Goal: Task Accomplishment & Management: Manage account settings

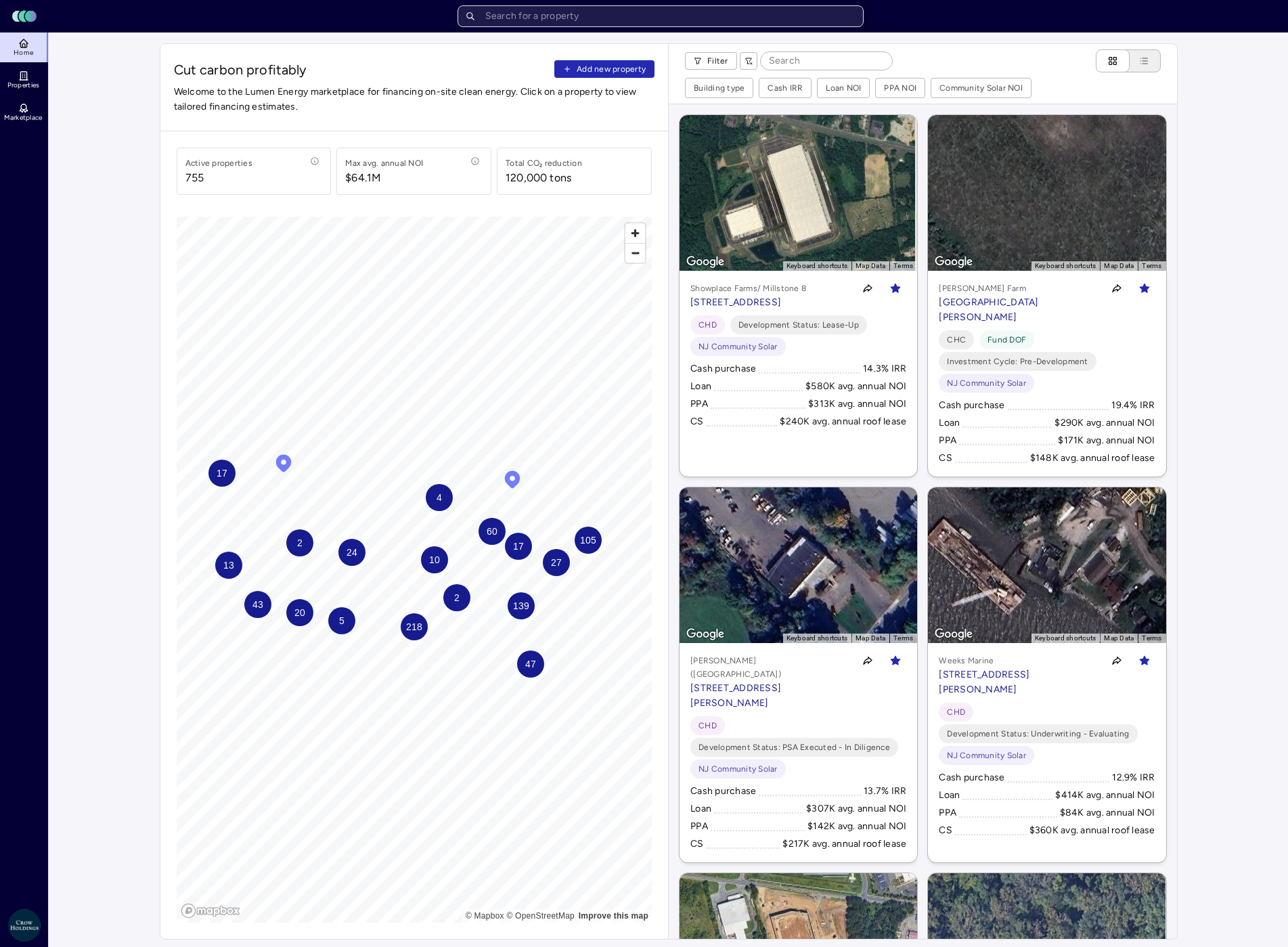
click at [601, 14] on input "text" at bounding box center [660, 16] width 406 height 22
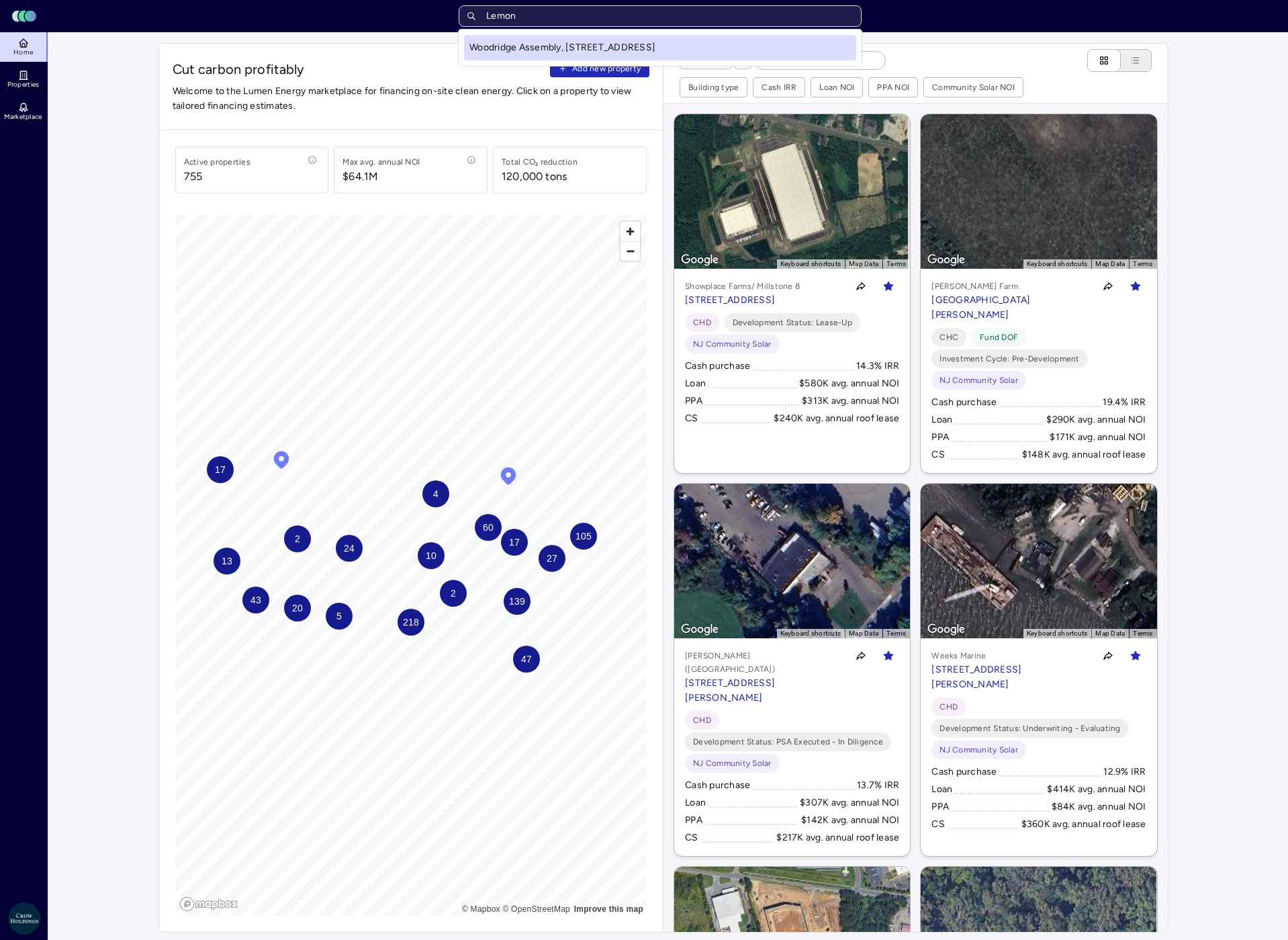
type input "Lemon"
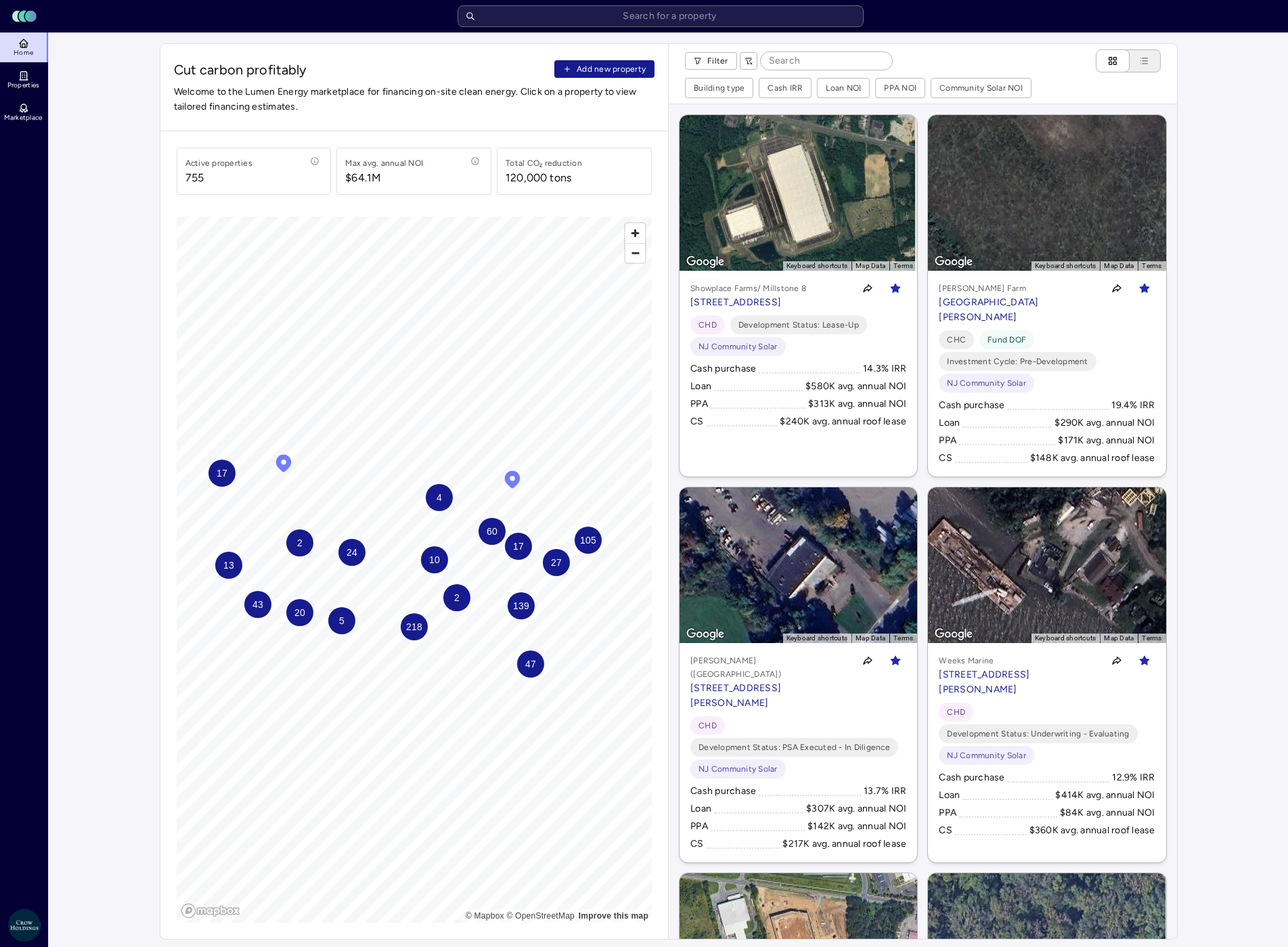
click at [618, 65] on span "Add new property" at bounding box center [611, 69] width 69 height 14
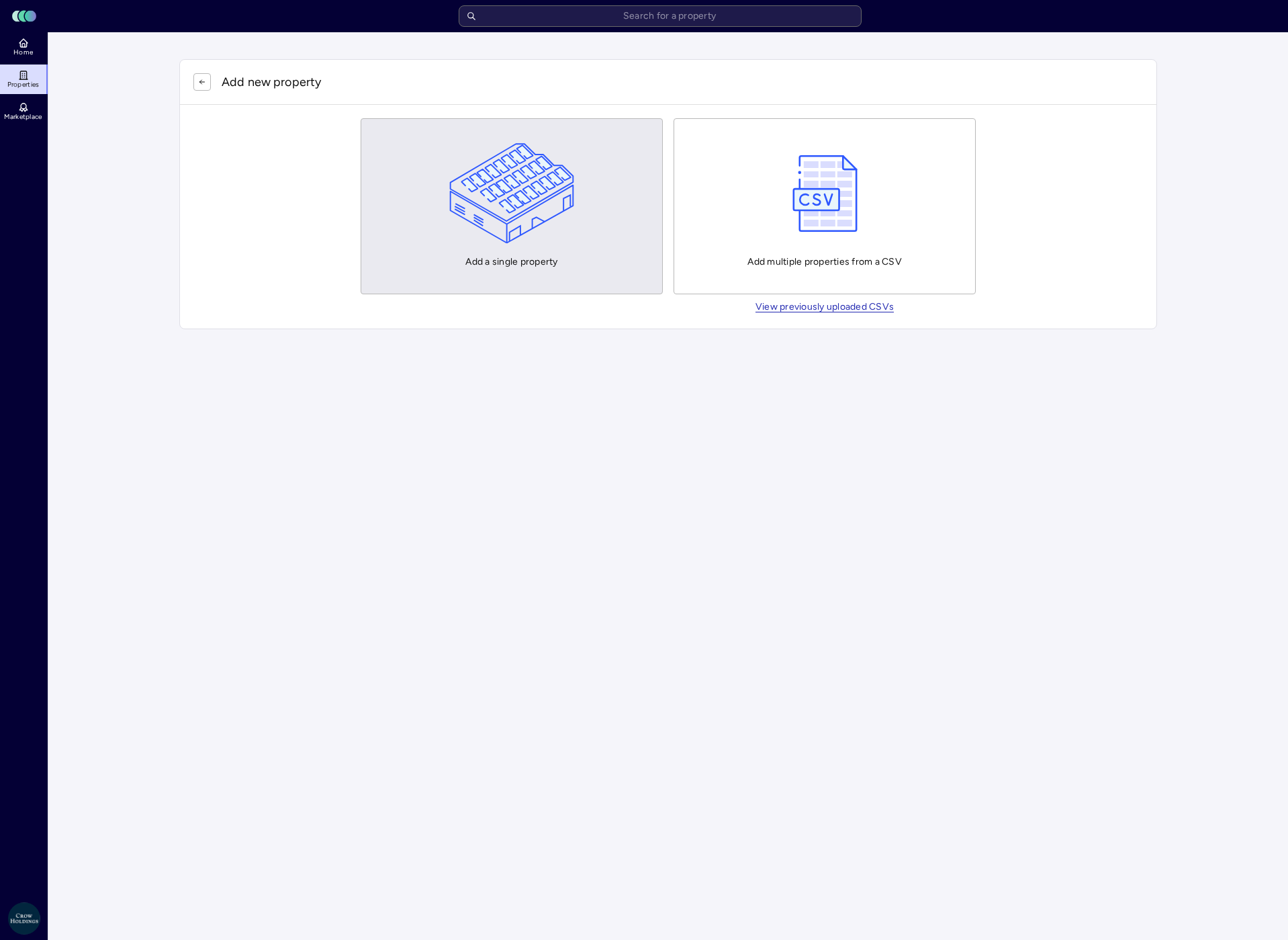
click at [542, 171] on img "button" at bounding box center [512, 194] width 126 height 101
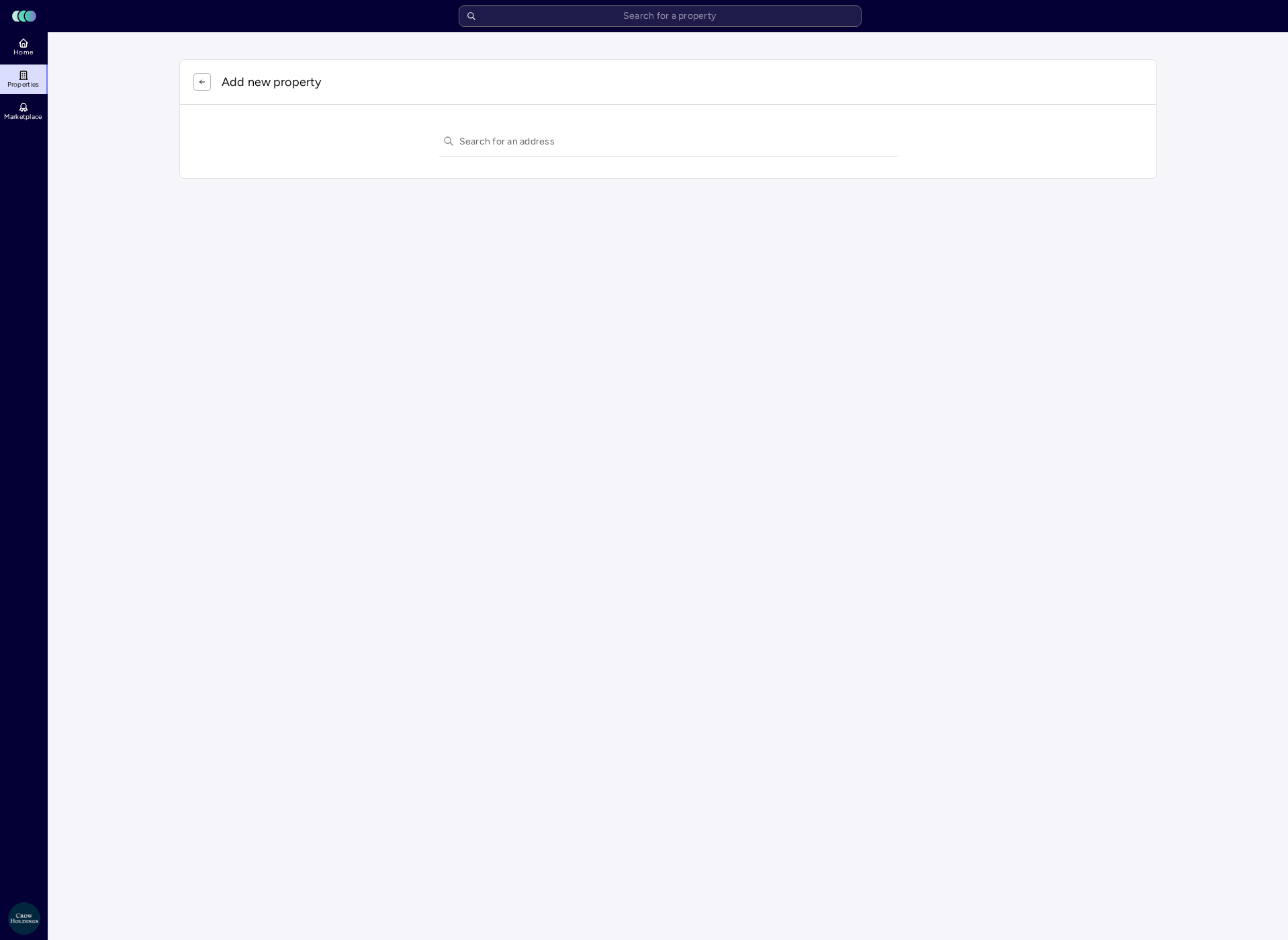
click at [486, 143] on input "text" at bounding box center [677, 141] width 435 height 29
paste input "[STREET_ADDRESS]"
type input "[STREET_ADDRESS]"
click at [505, 166] on div "[STREET_ADDRESS][US_STATE]" at bounding box center [668, 167] width 467 height 22
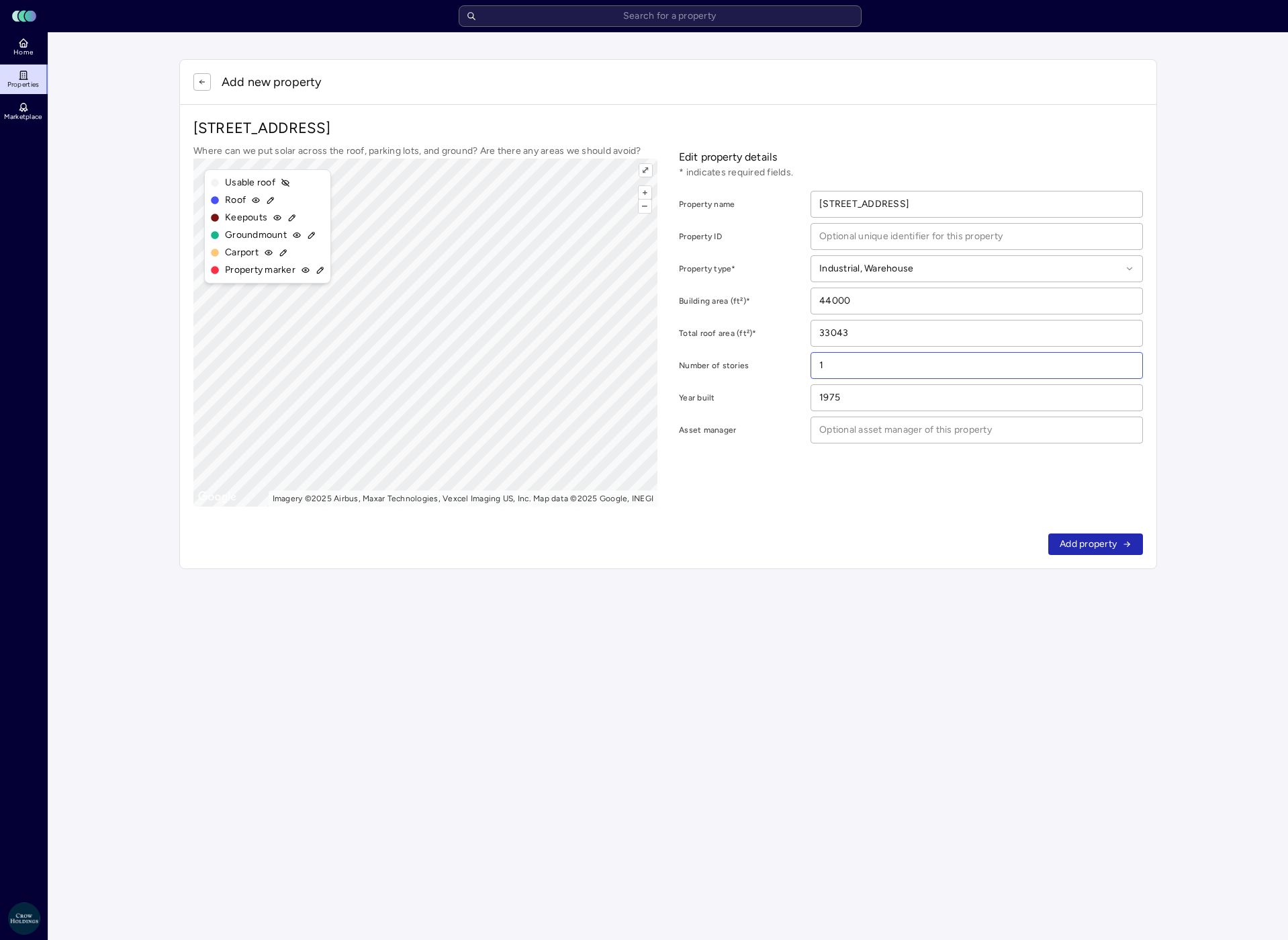
drag, startPoint x: 834, startPoint y: 366, endPoint x: 789, endPoint y: 363, distance: 45.1
click at [789, 363] on div "Number of stories 1" at bounding box center [910, 366] width 464 height 27
type input "4"
drag, startPoint x: 853, startPoint y: 398, endPoint x: 774, endPoint y: 391, distance: 79.3
click at [774, 391] on div "Year built 1975" at bounding box center [910, 398] width 464 height 27
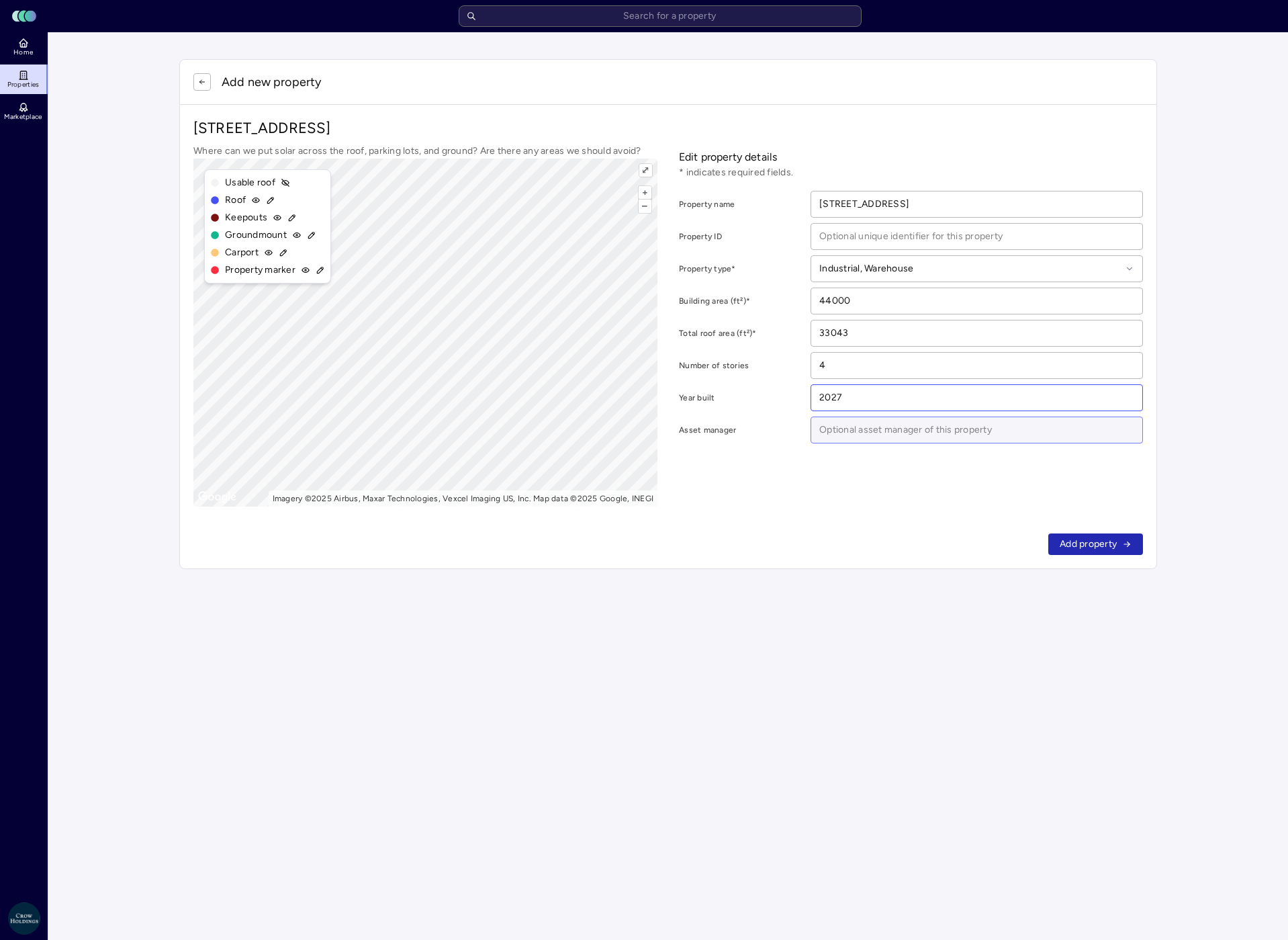
type input "2027"
click at [871, 433] on input at bounding box center [976, 430] width 331 height 26
click at [846, 431] on input at bounding box center [976, 430] width 331 height 26
type input "[PERSON_NAME]"
click at [1087, 544] on span "Add property" at bounding box center [1088, 544] width 57 height 15
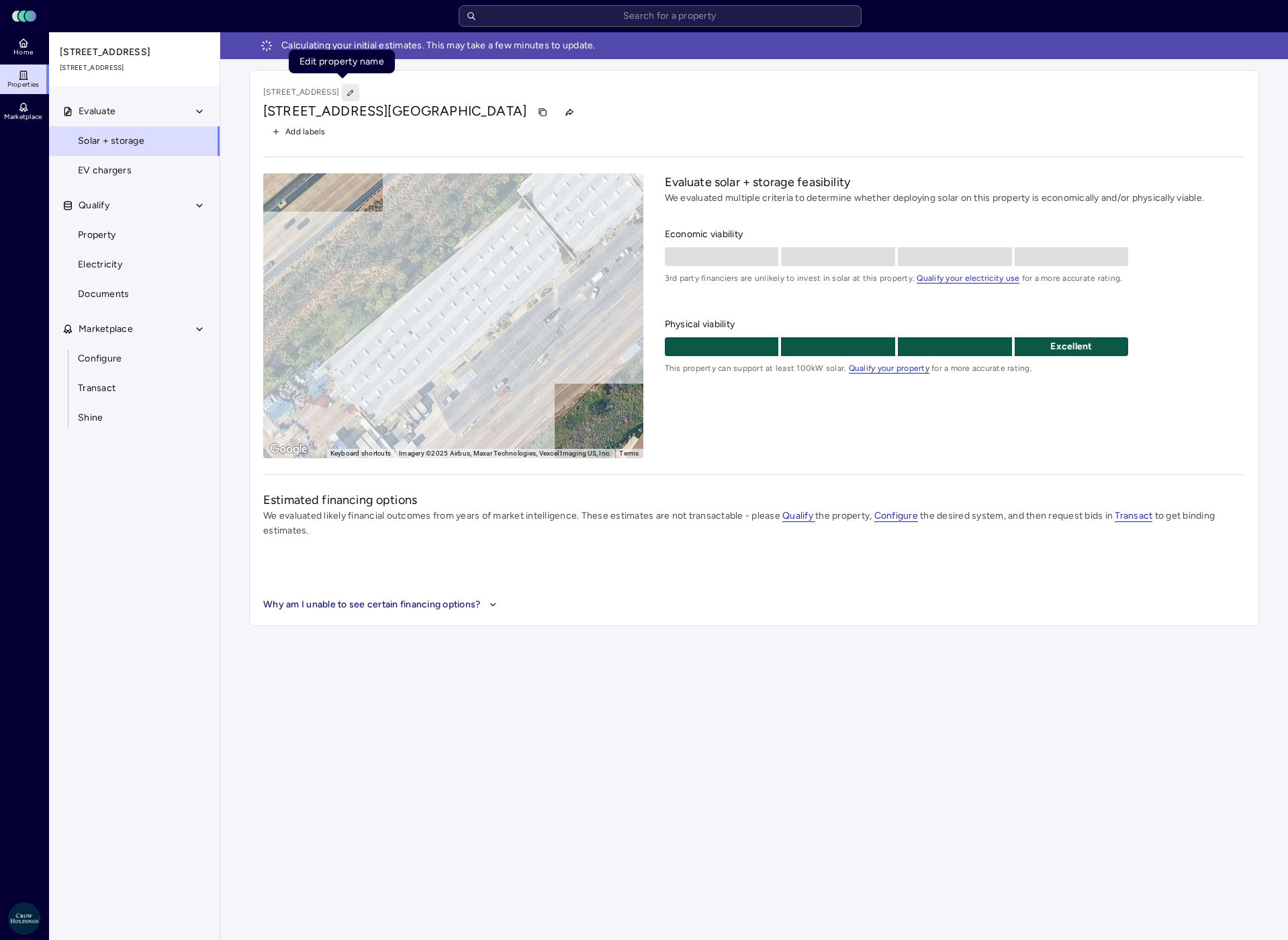
click at [348, 94] on icon "button" at bounding box center [351, 92] width 5 height 5
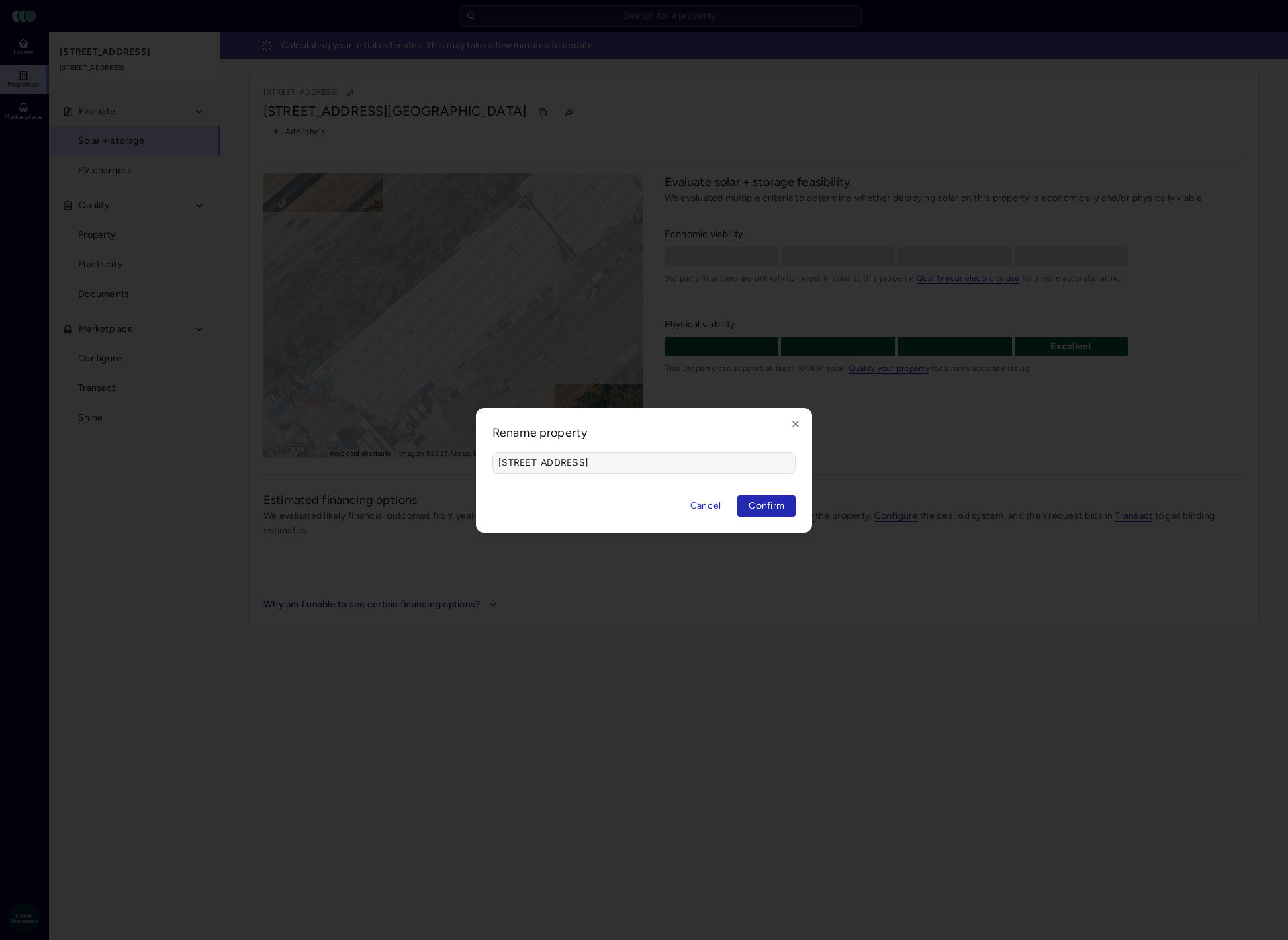
drag, startPoint x: 598, startPoint y: 464, endPoint x: 445, endPoint y: 453, distance: 153.4
click at [451, 456] on body "Toggle Sidebar Lumen Energy Logo Home Properties Marketplace Crow Holdings [EMA…" at bounding box center [644, 470] width 1288 height 940
type input "Lemon Grove Self Storage"
click at [747, 502] on button "Confirm" at bounding box center [766, 506] width 58 height 22
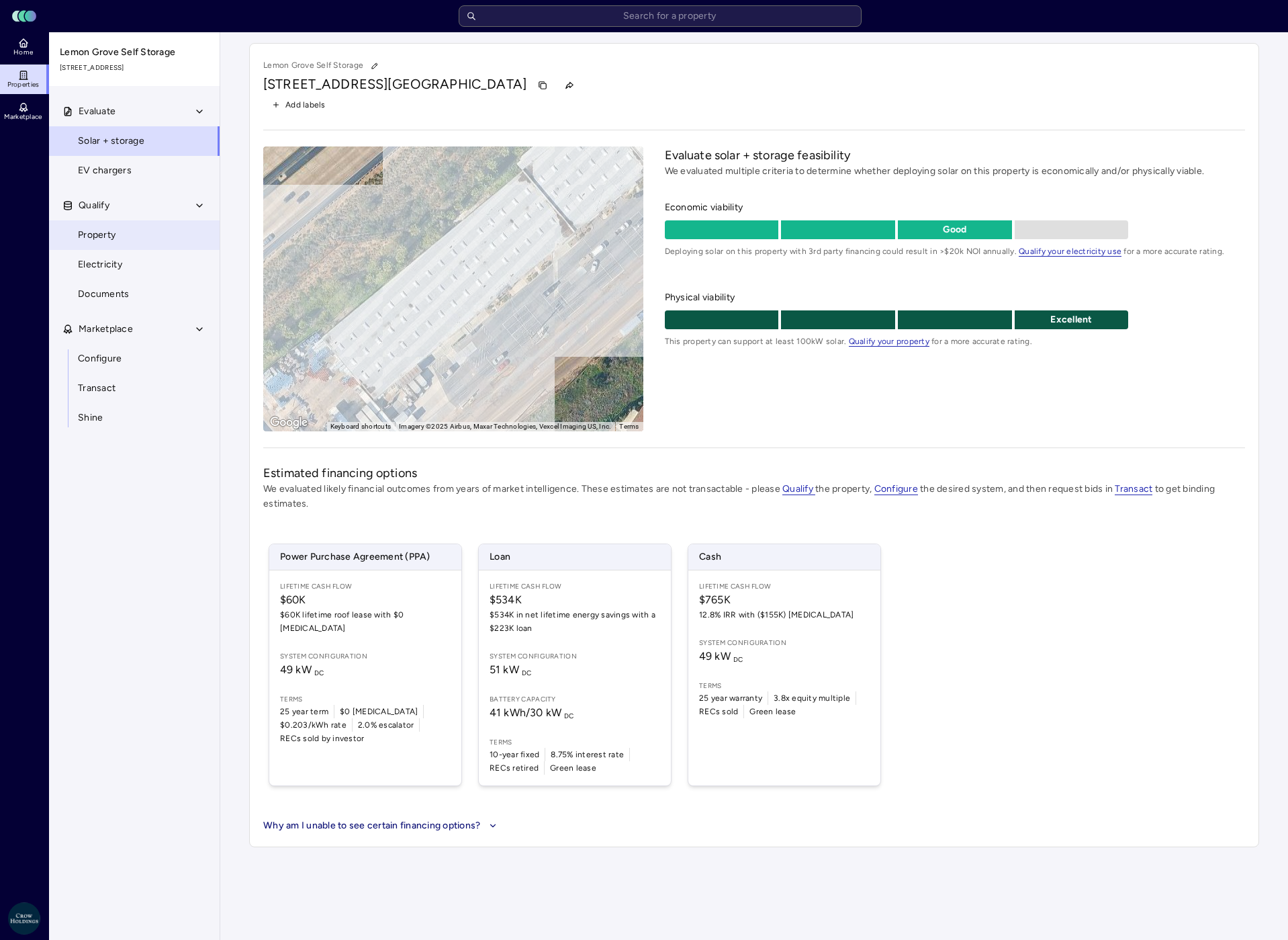
click at [88, 234] on span "Property" at bounding box center [96, 235] width 37 height 15
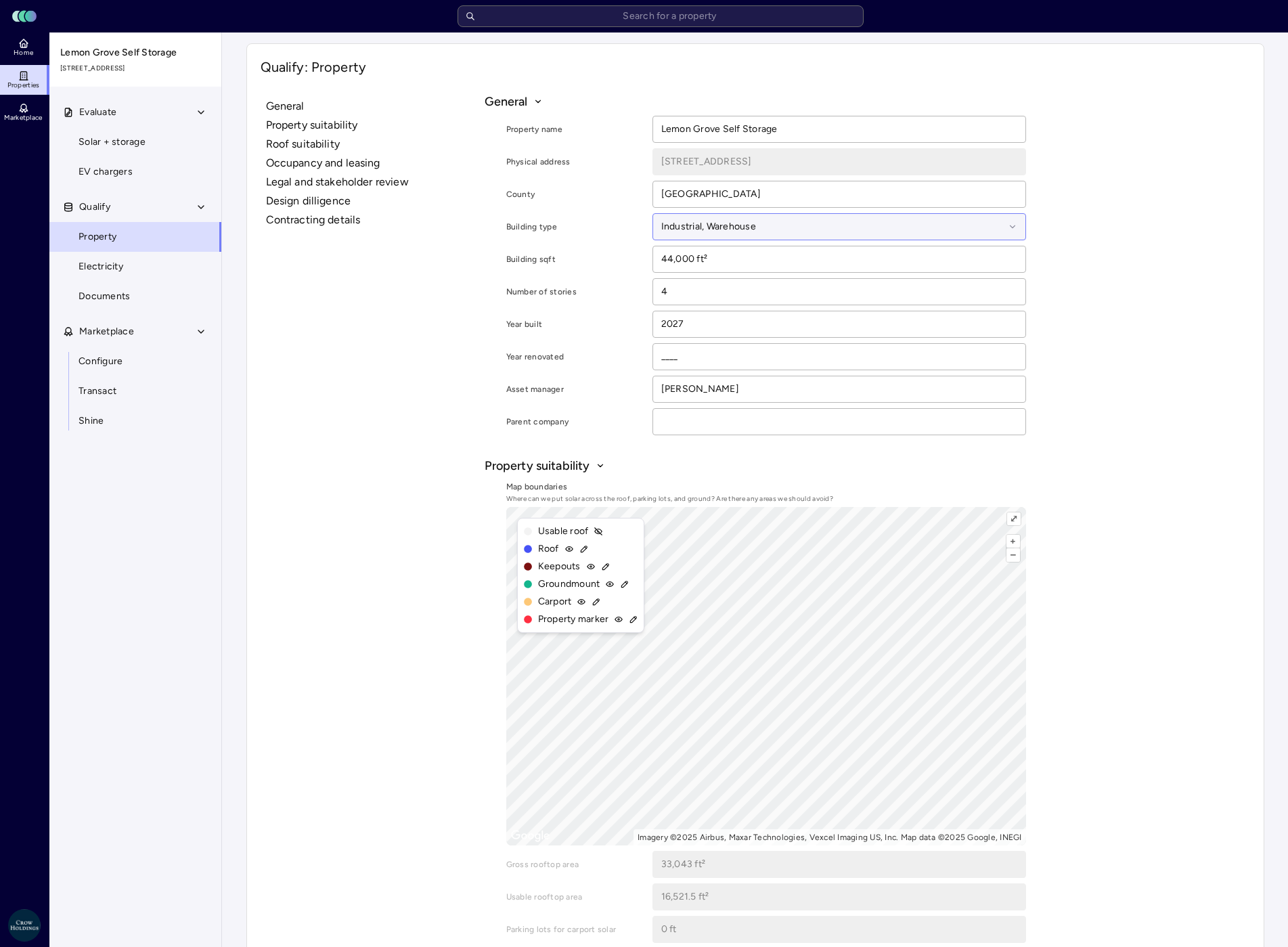
click at [776, 225] on div at bounding box center [833, 227] width 343 height 15
click at [781, 227] on div at bounding box center [833, 227] width 343 height 15
click at [694, 259] on input "44,000 ft²" at bounding box center [839, 260] width 372 height 26
drag, startPoint x: 692, startPoint y: 261, endPoint x: 631, endPoint y: 256, distance: 61.2
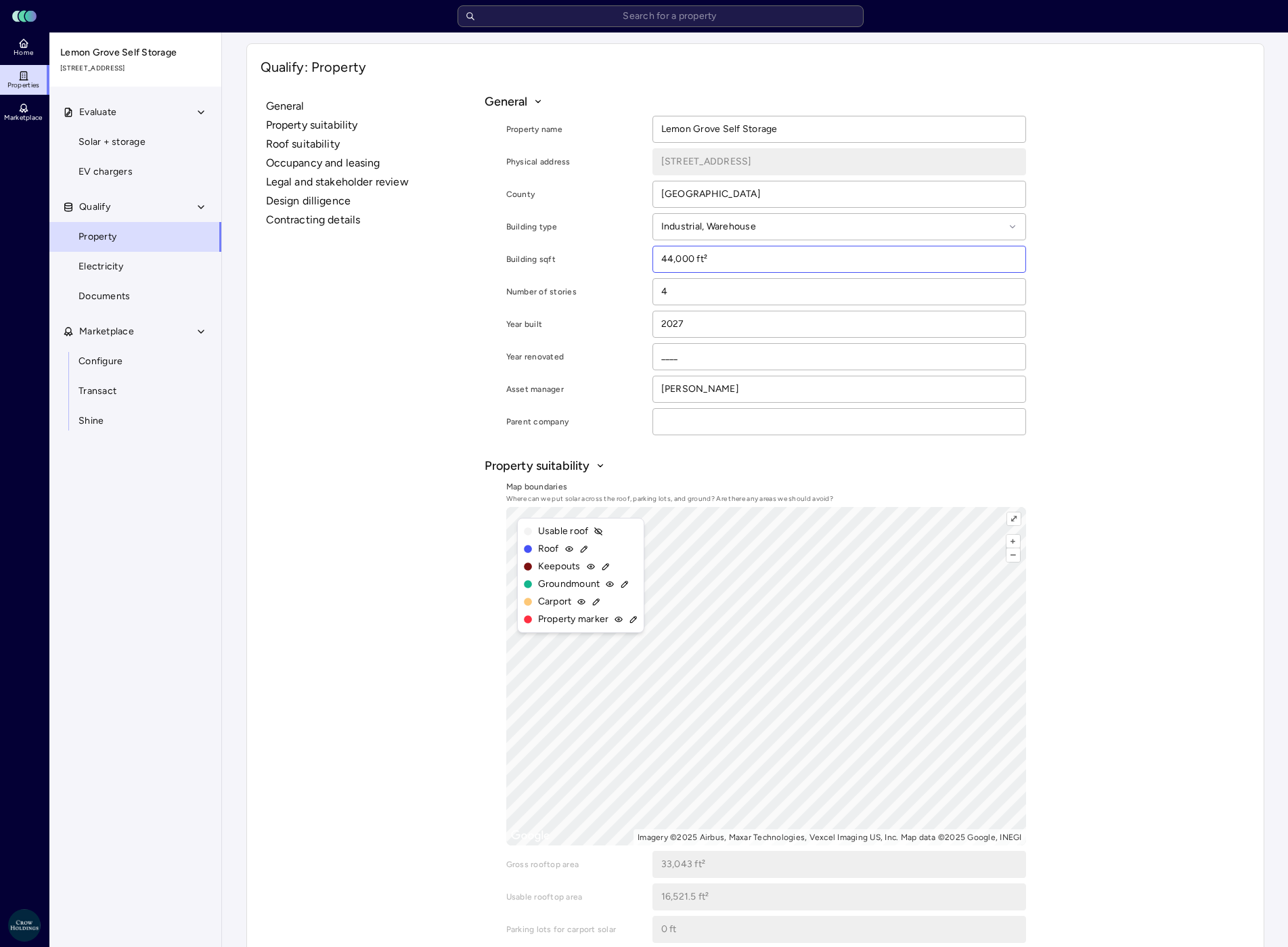
click at [631, 256] on div "Building sqft 44,000 ft²" at bounding box center [766, 260] width 520 height 27
type input "177,840 ft²"
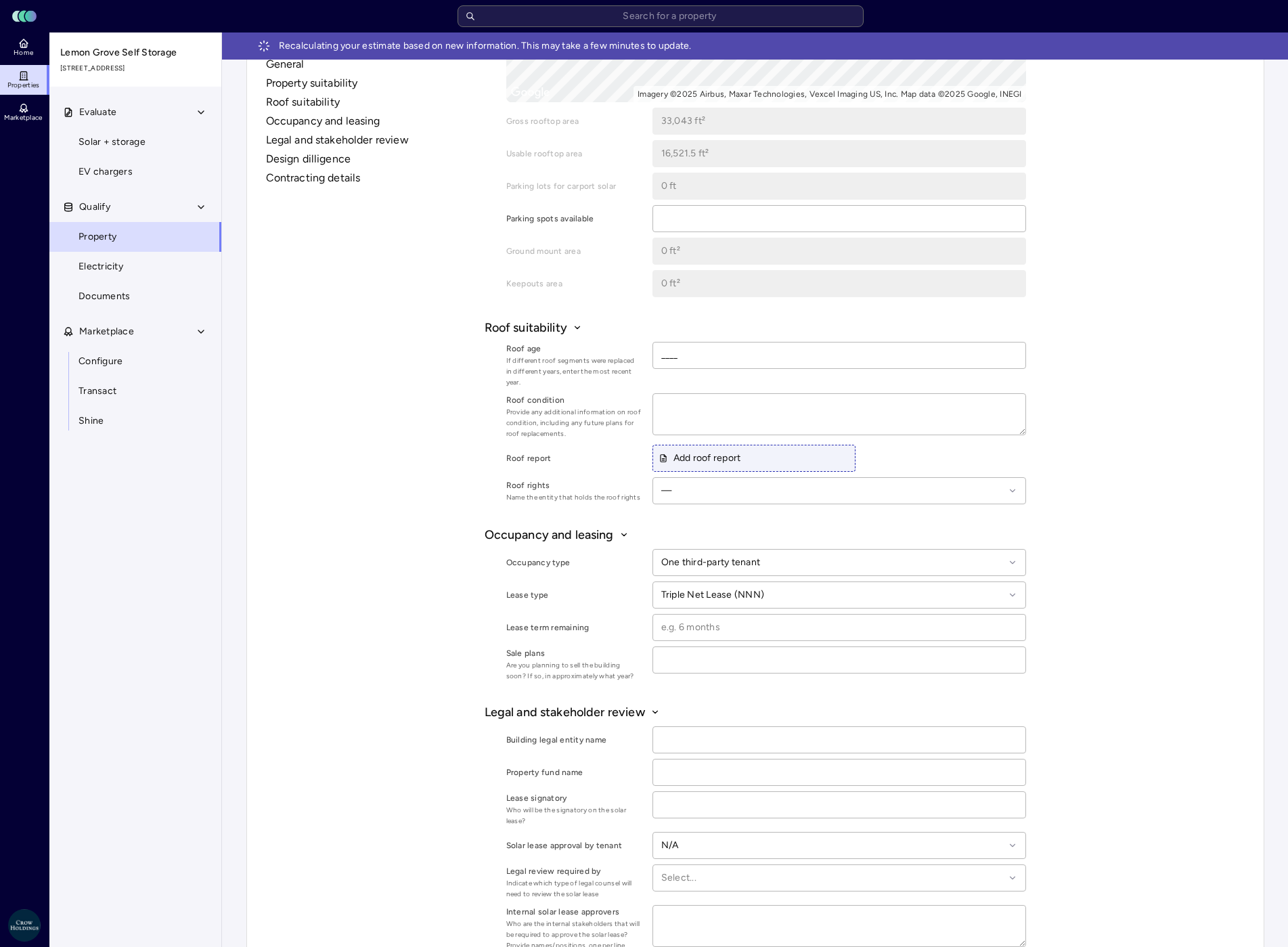
scroll to position [812, 0]
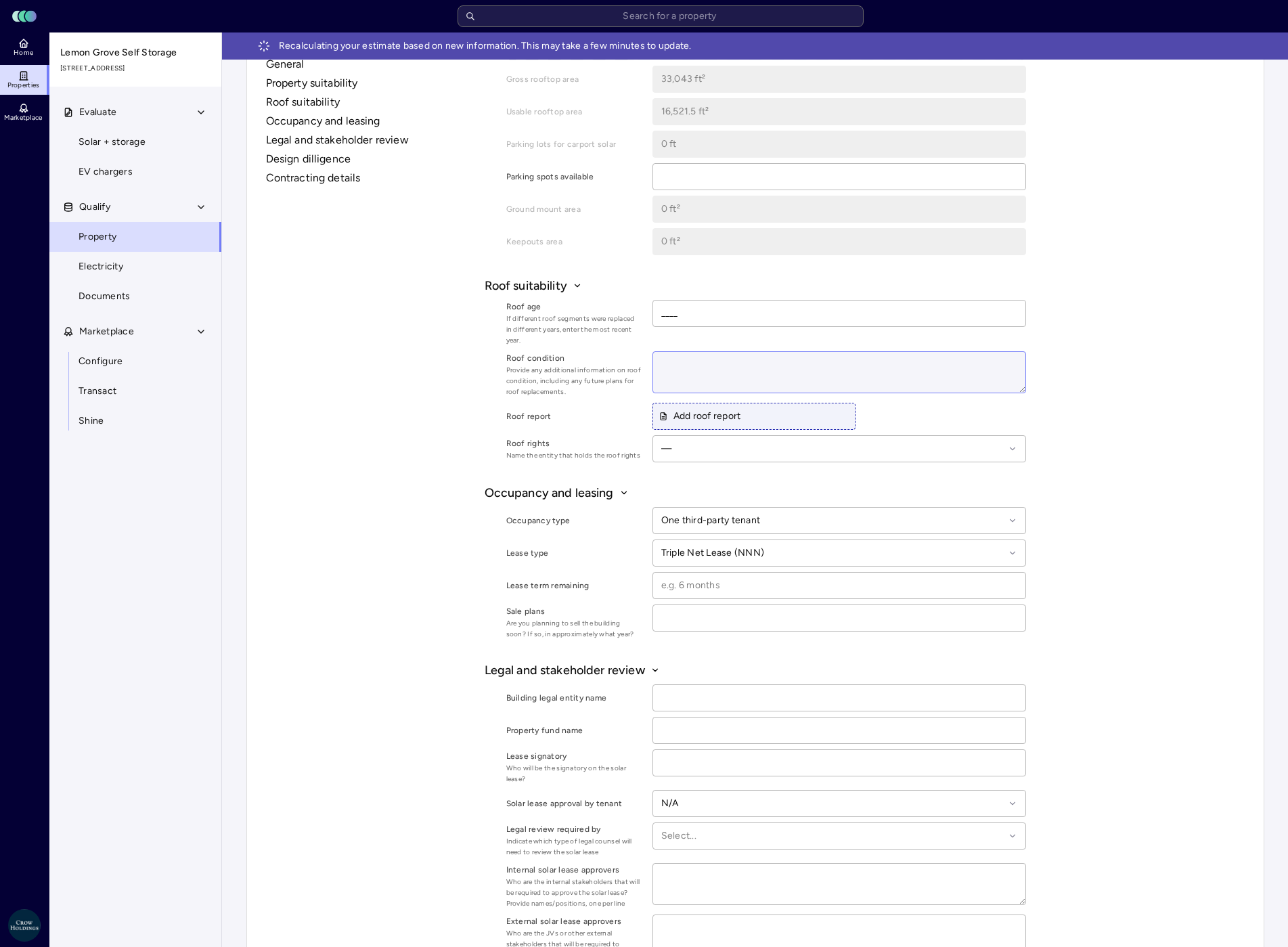
click at [694, 375] on textarea at bounding box center [839, 372] width 372 height 40
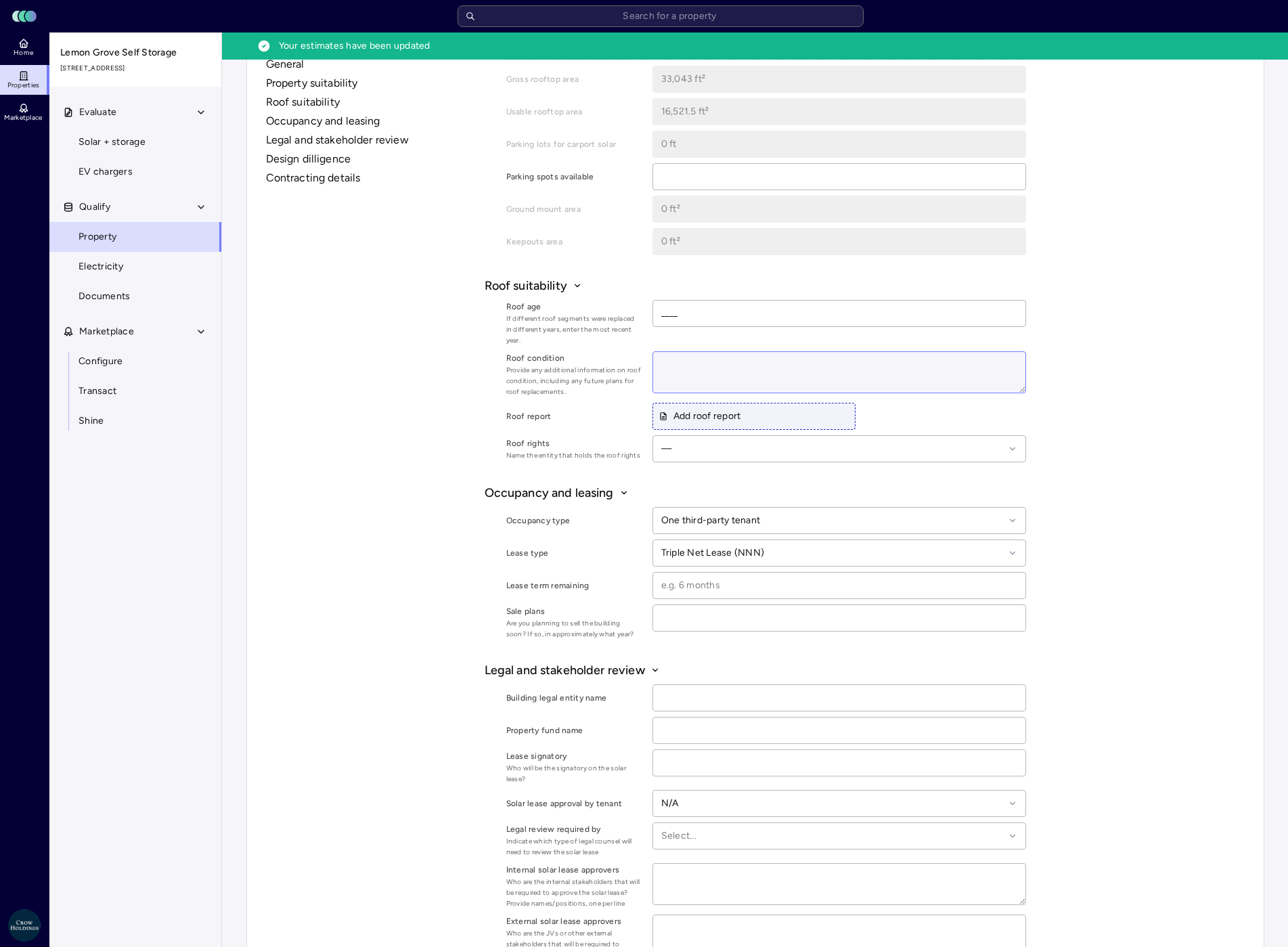
type textarea "x"
type textarea "N"
type textarea "x"
type textarea "Ne"
type textarea "x"
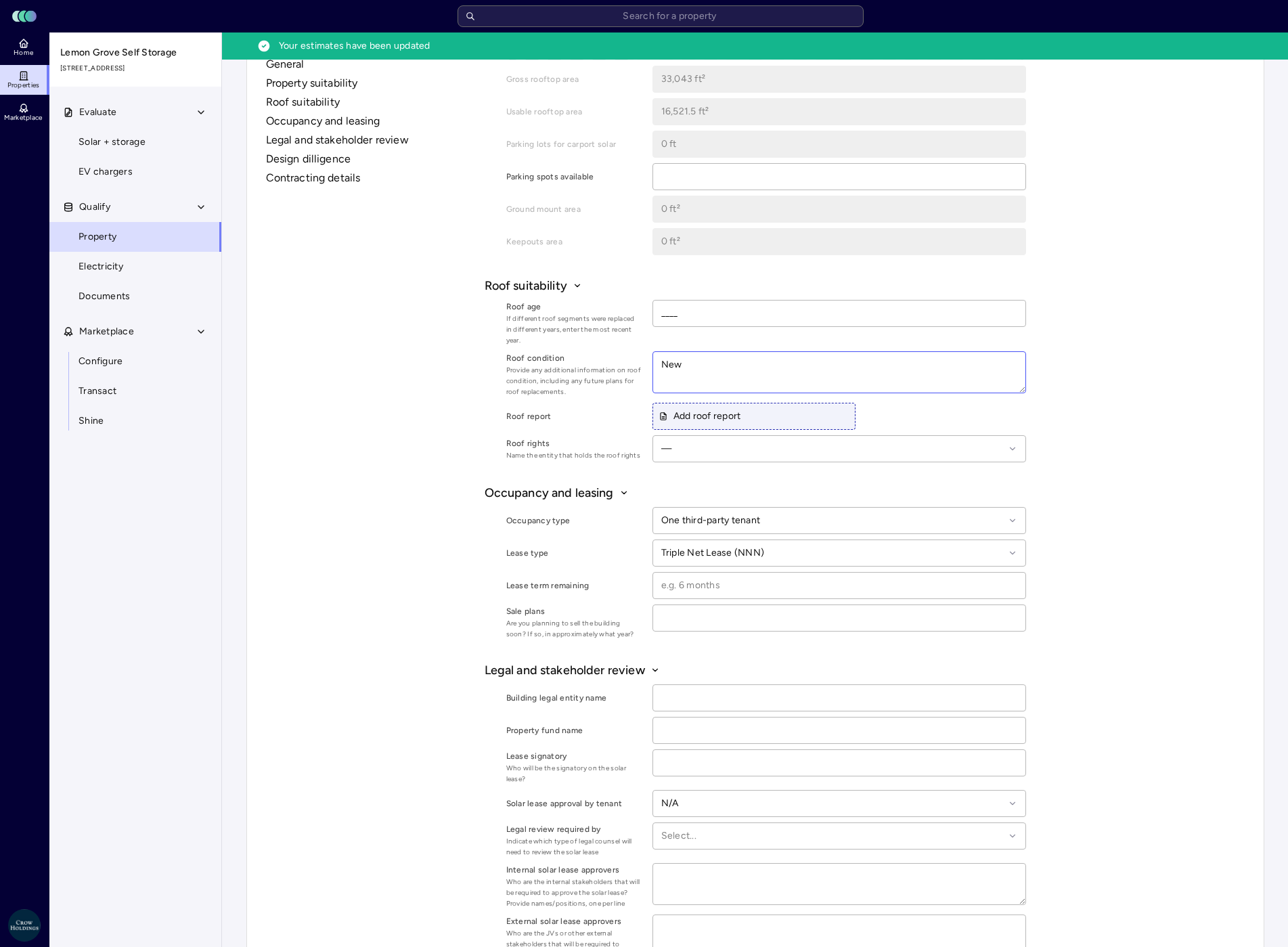
type textarea "New"
click at [1091, 366] on div "General Property suitability Roof suitability Occupancy and leasing Legal and s…" at bounding box center [755, 420] width 989 height 2224
type textarea "x"
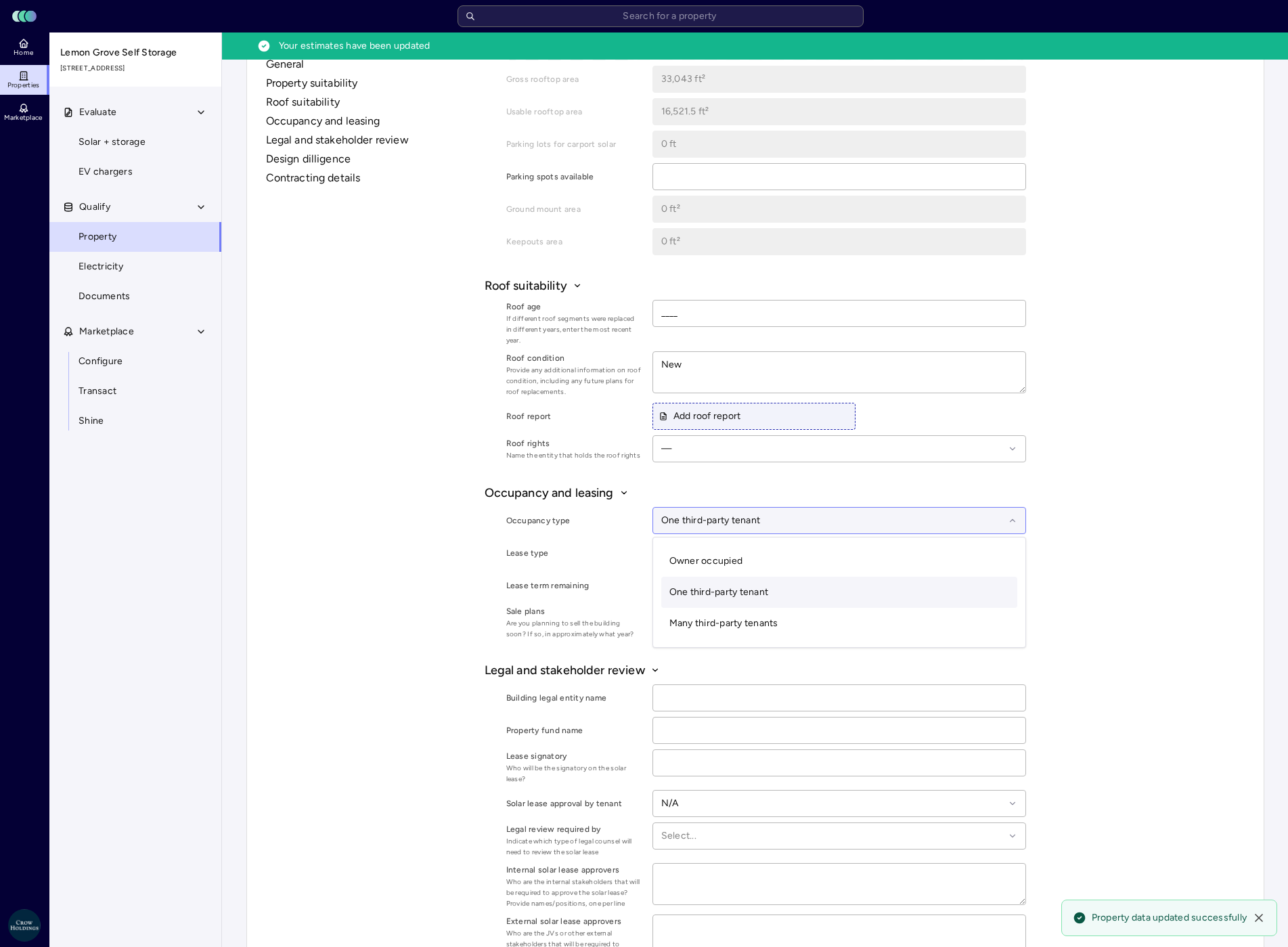
click at [790, 525] on div at bounding box center [833, 520] width 343 height 15
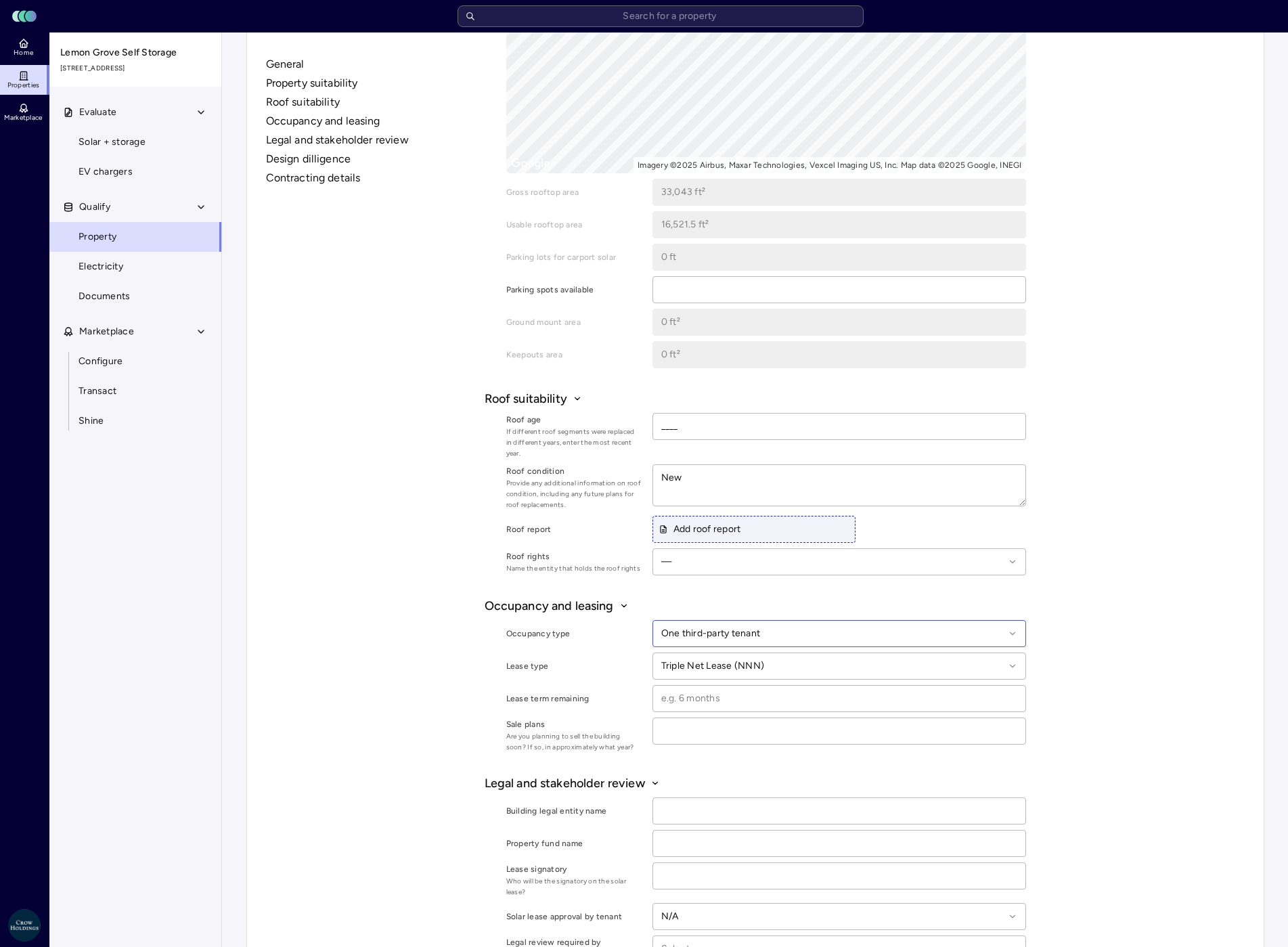
scroll to position [406, 0]
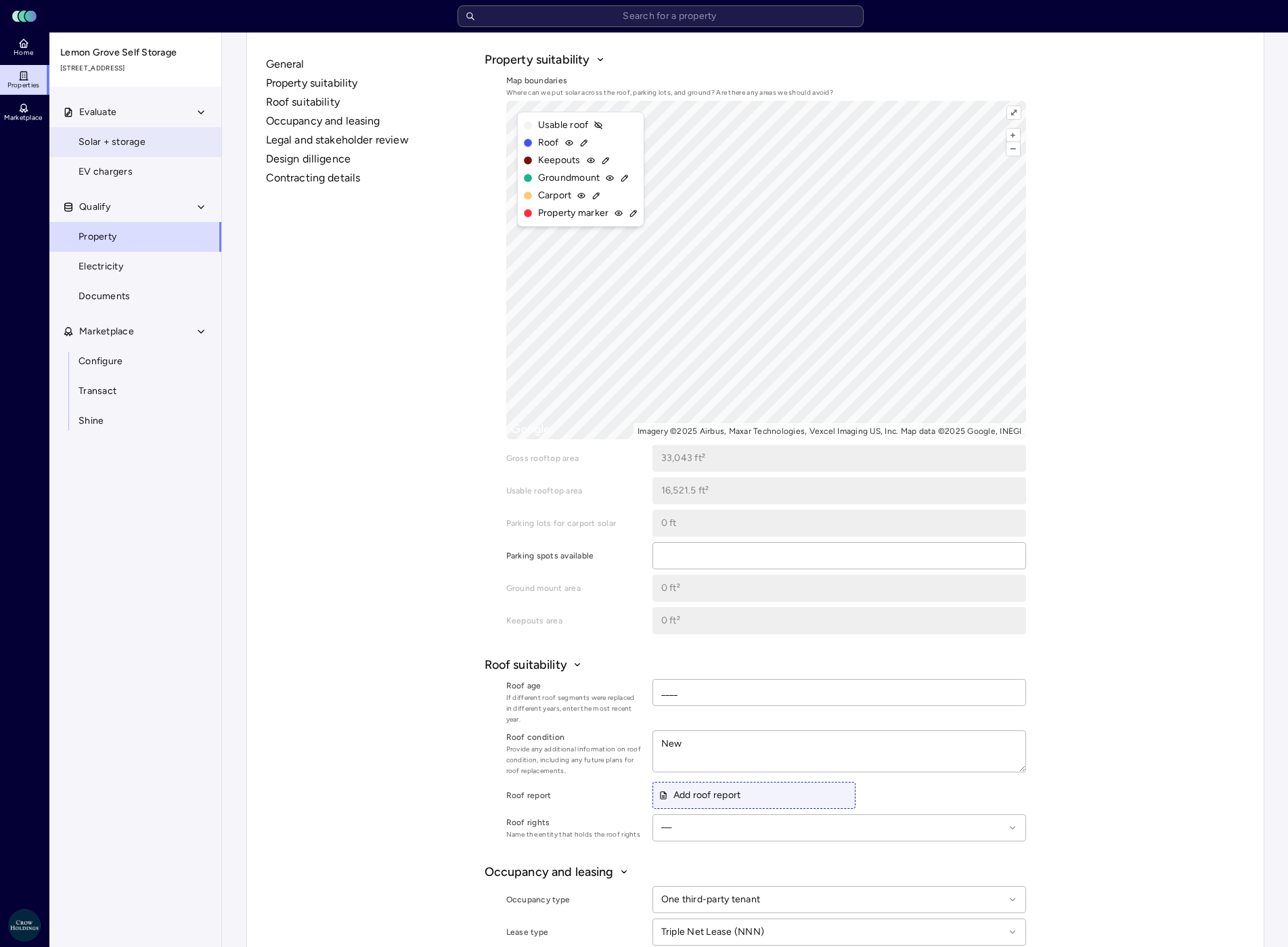
click at [111, 140] on span "Solar + storage" at bounding box center [112, 142] width 67 height 15
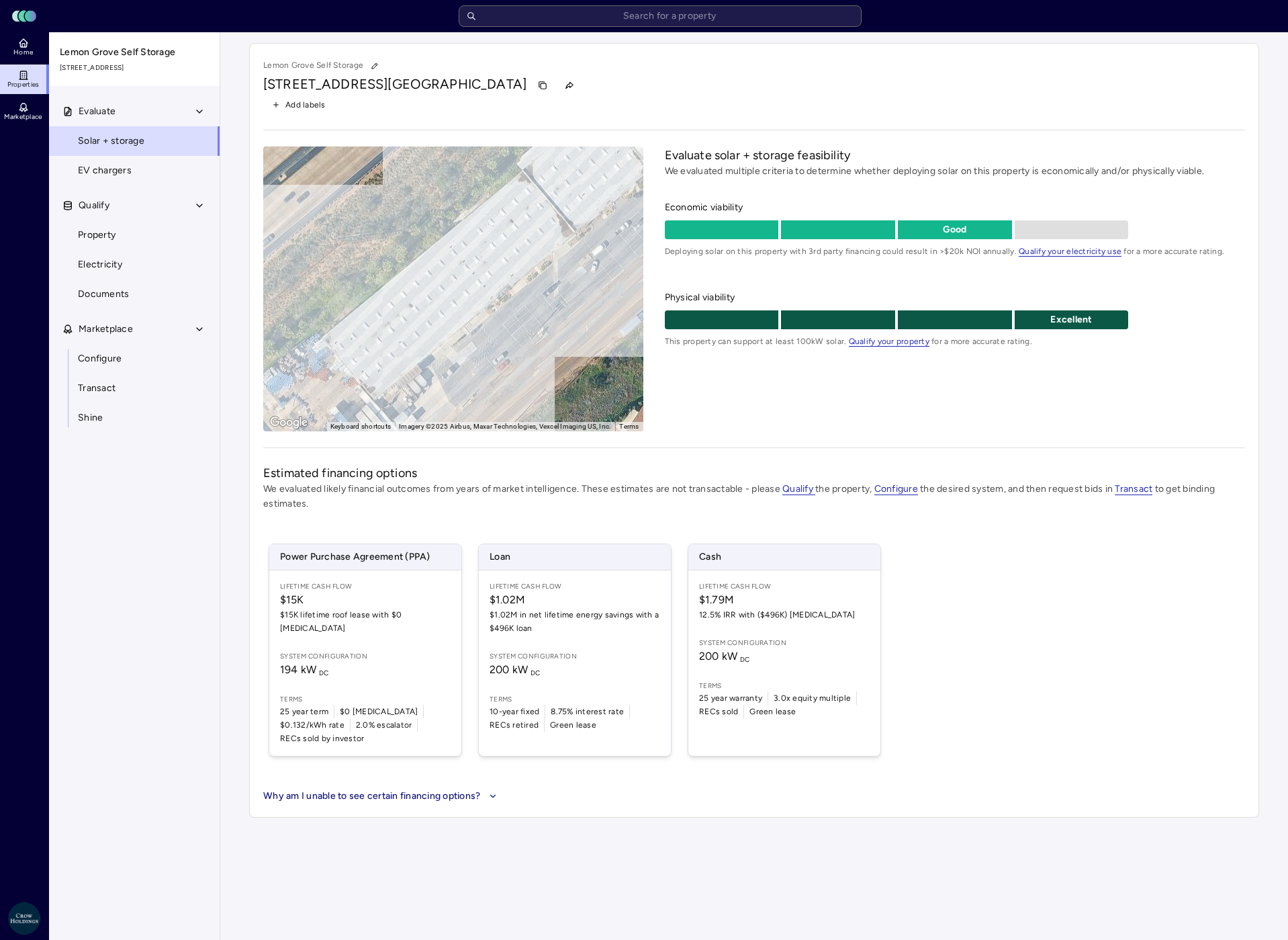
click at [298, 102] on span "Add labels" at bounding box center [305, 105] width 40 height 14
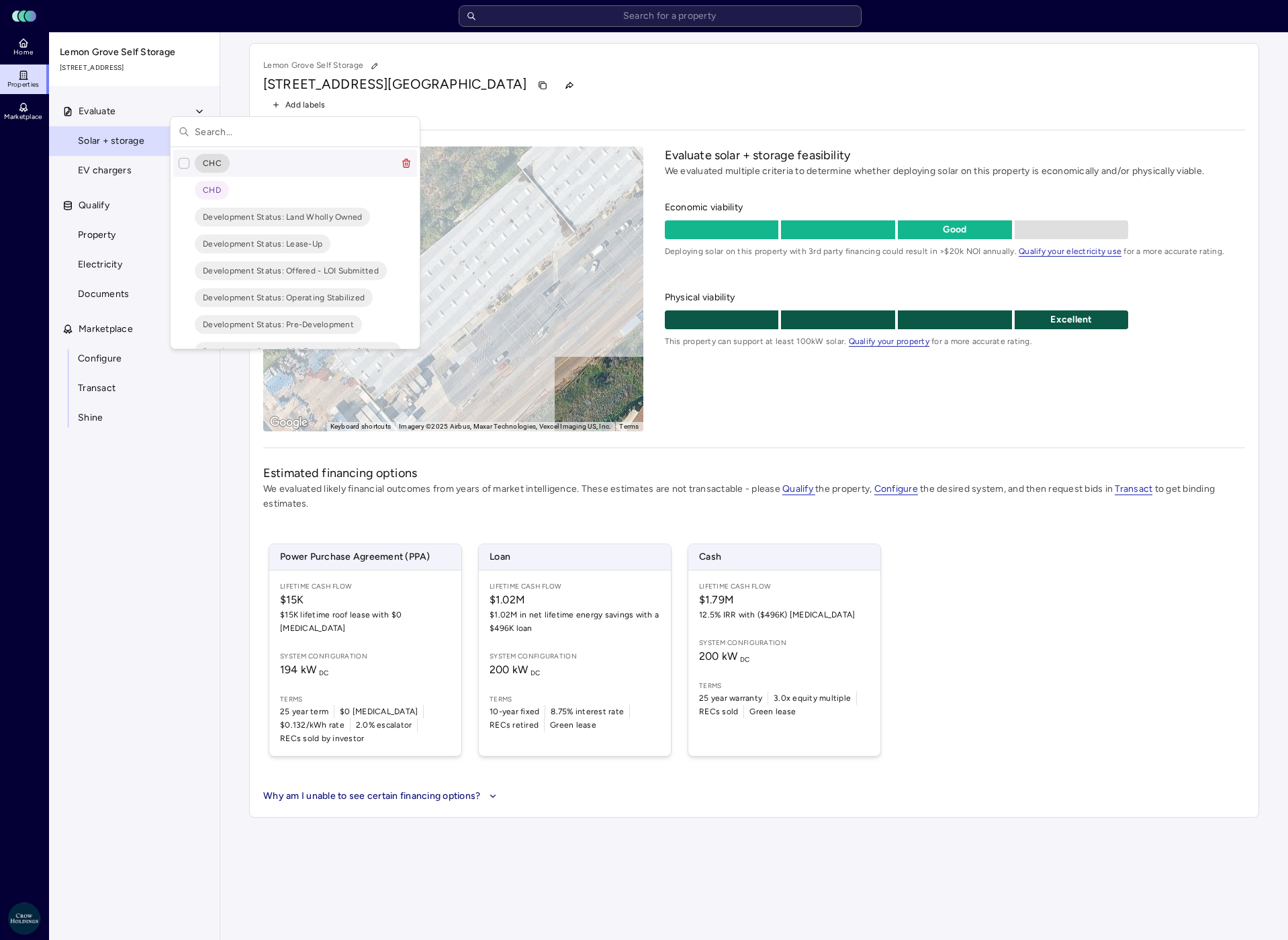
click at [214, 162] on span "CHC" at bounding box center [213, 163] width 19 height 14
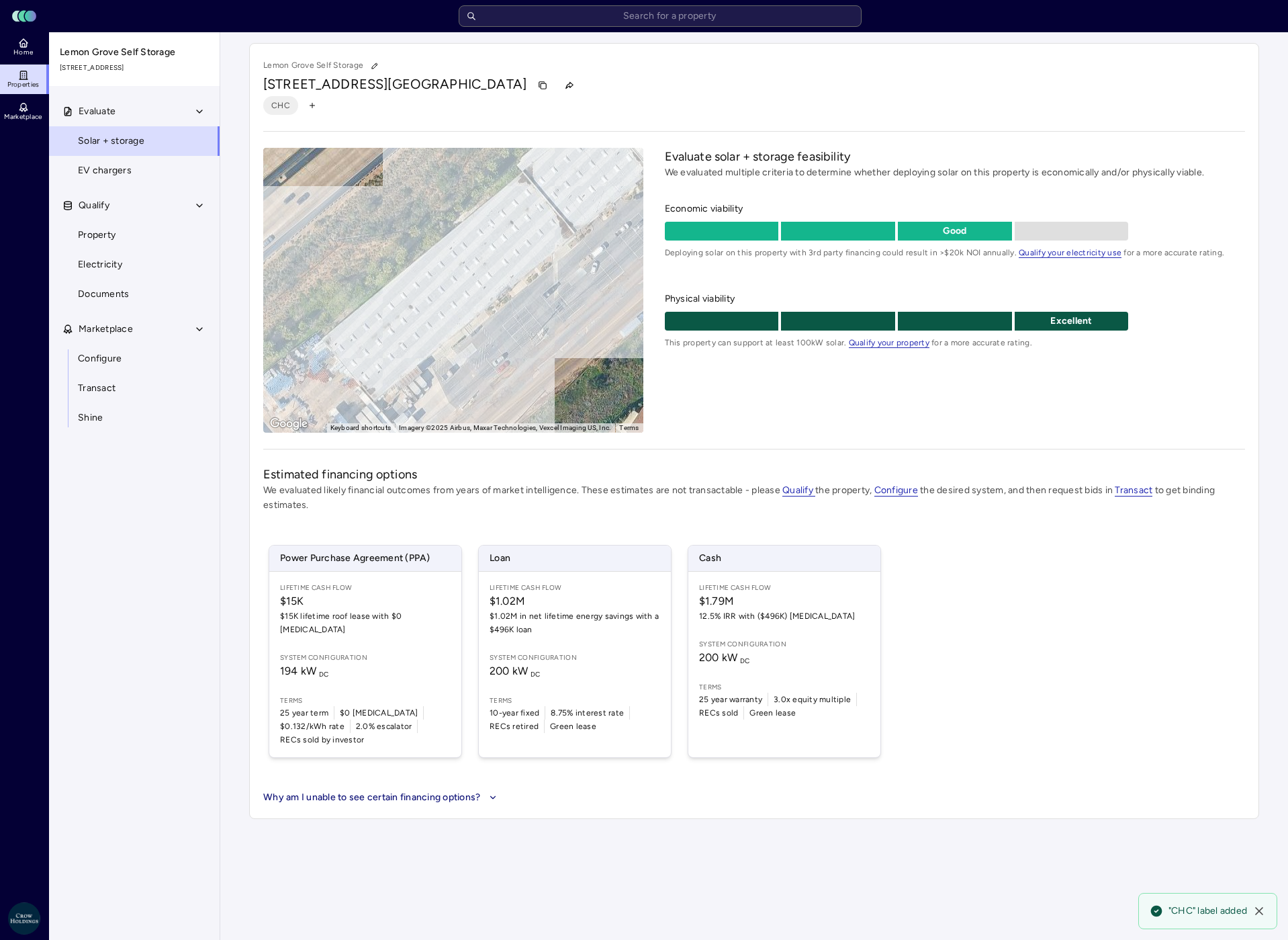
click at [314, 104] on icon "button" at bounding box center [312, 105] width 8 height 8
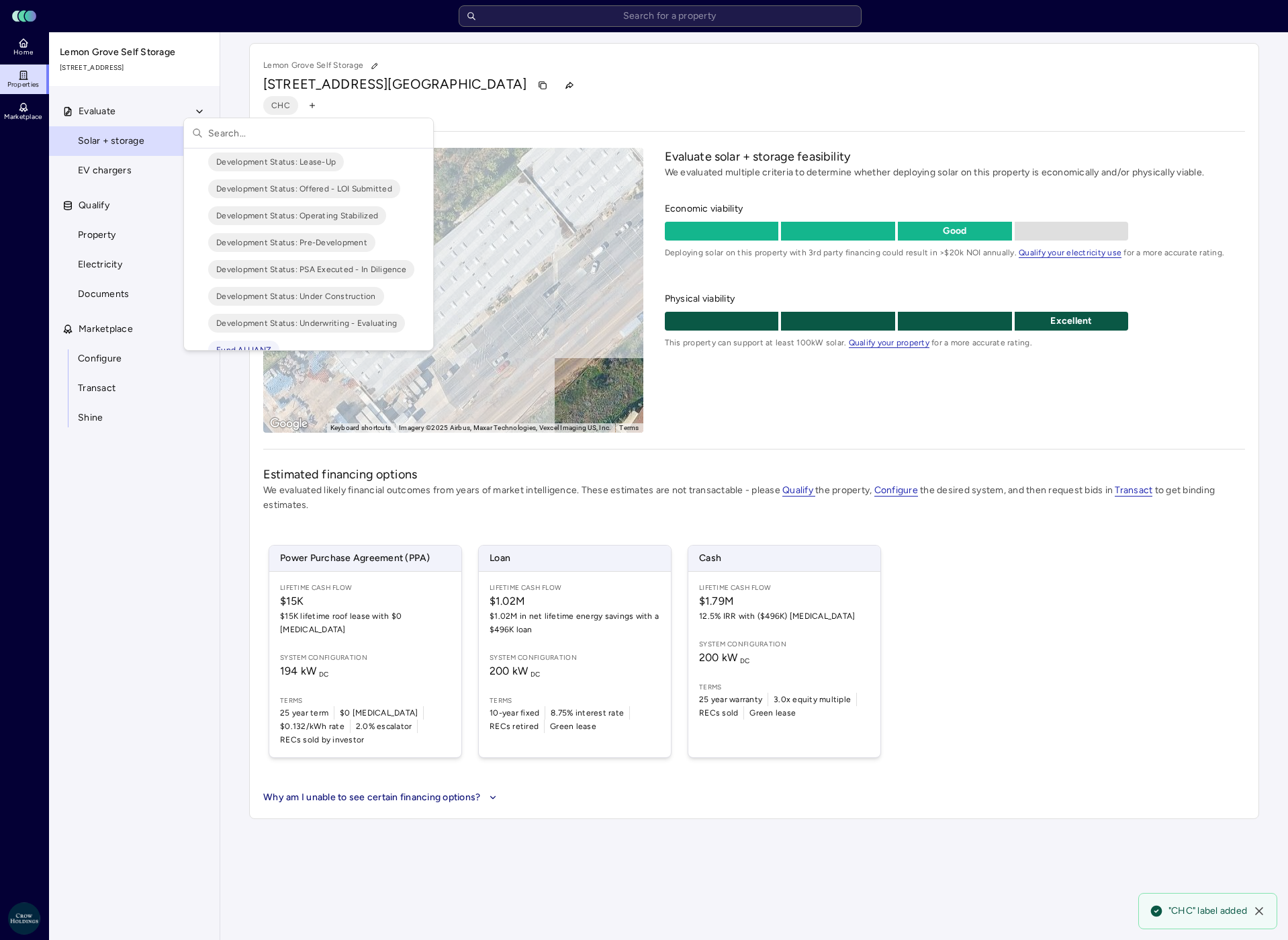
scroll to position [89, 0]
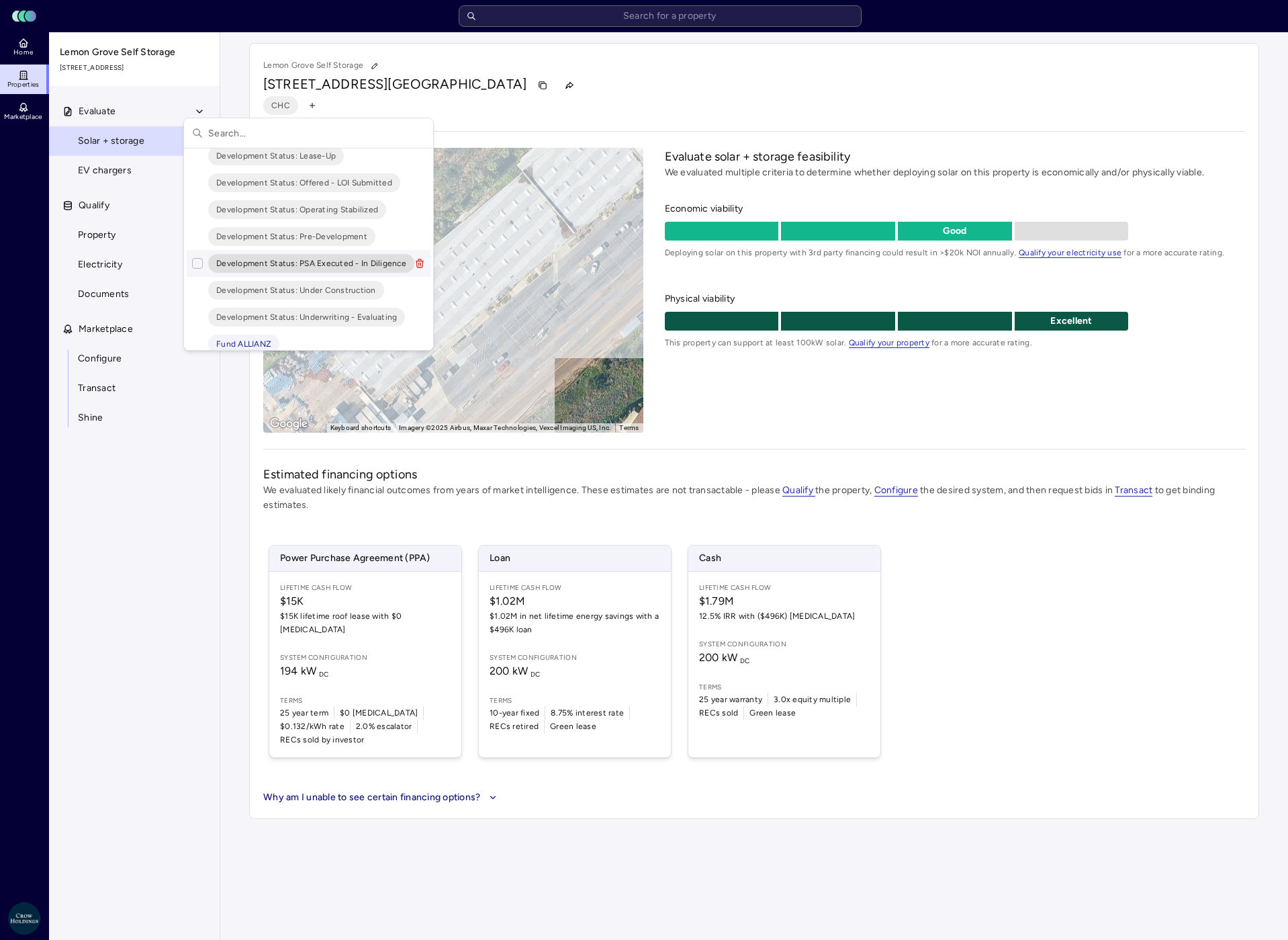
click at [369, 263] on span "Development Status: PSA Executed - In Diligence" at bounding box center [311, 264] width 190 height 14
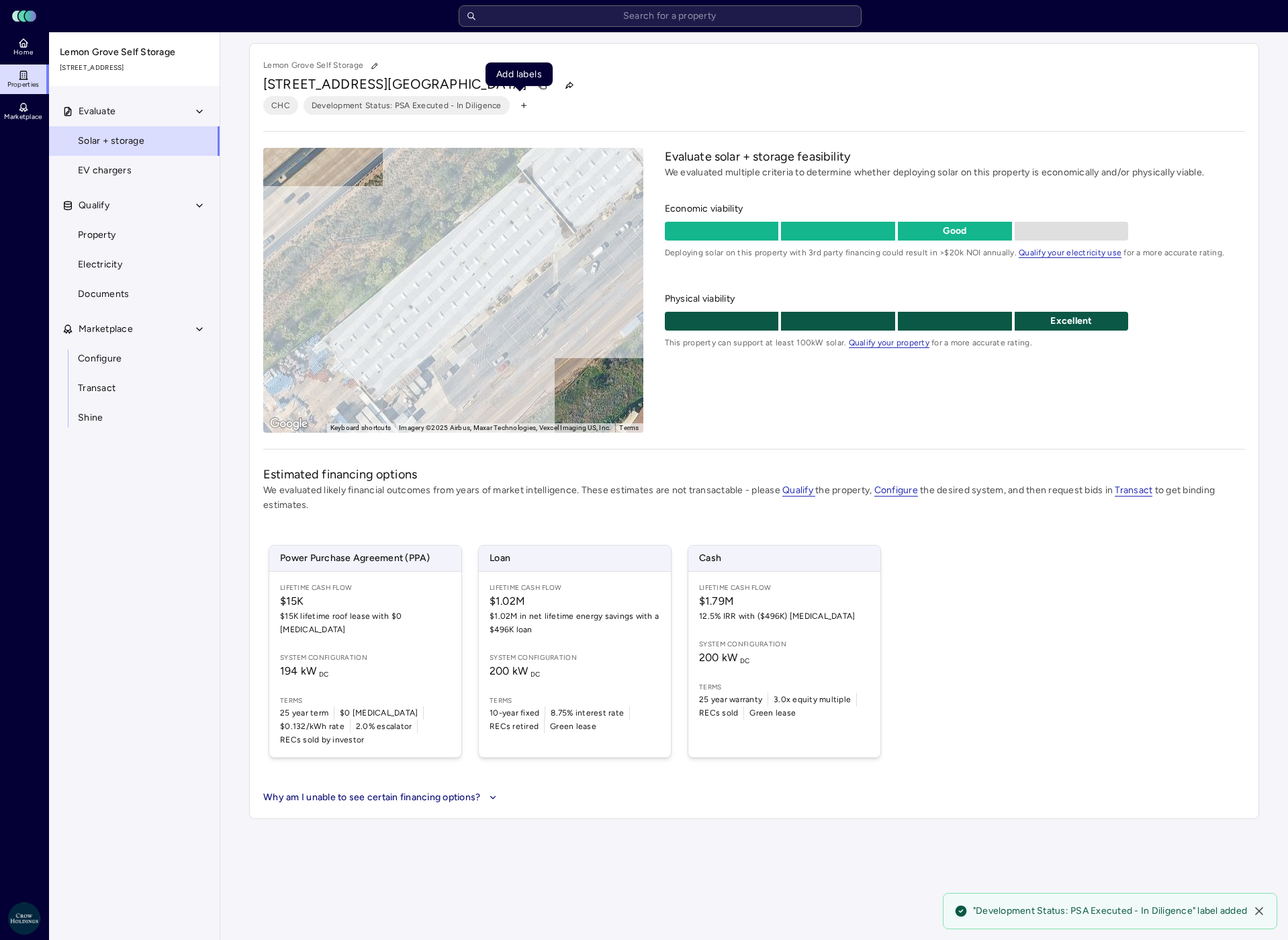
click at [520, 104] on icon "button" at bounding box center [524, 105] width 8 height 8
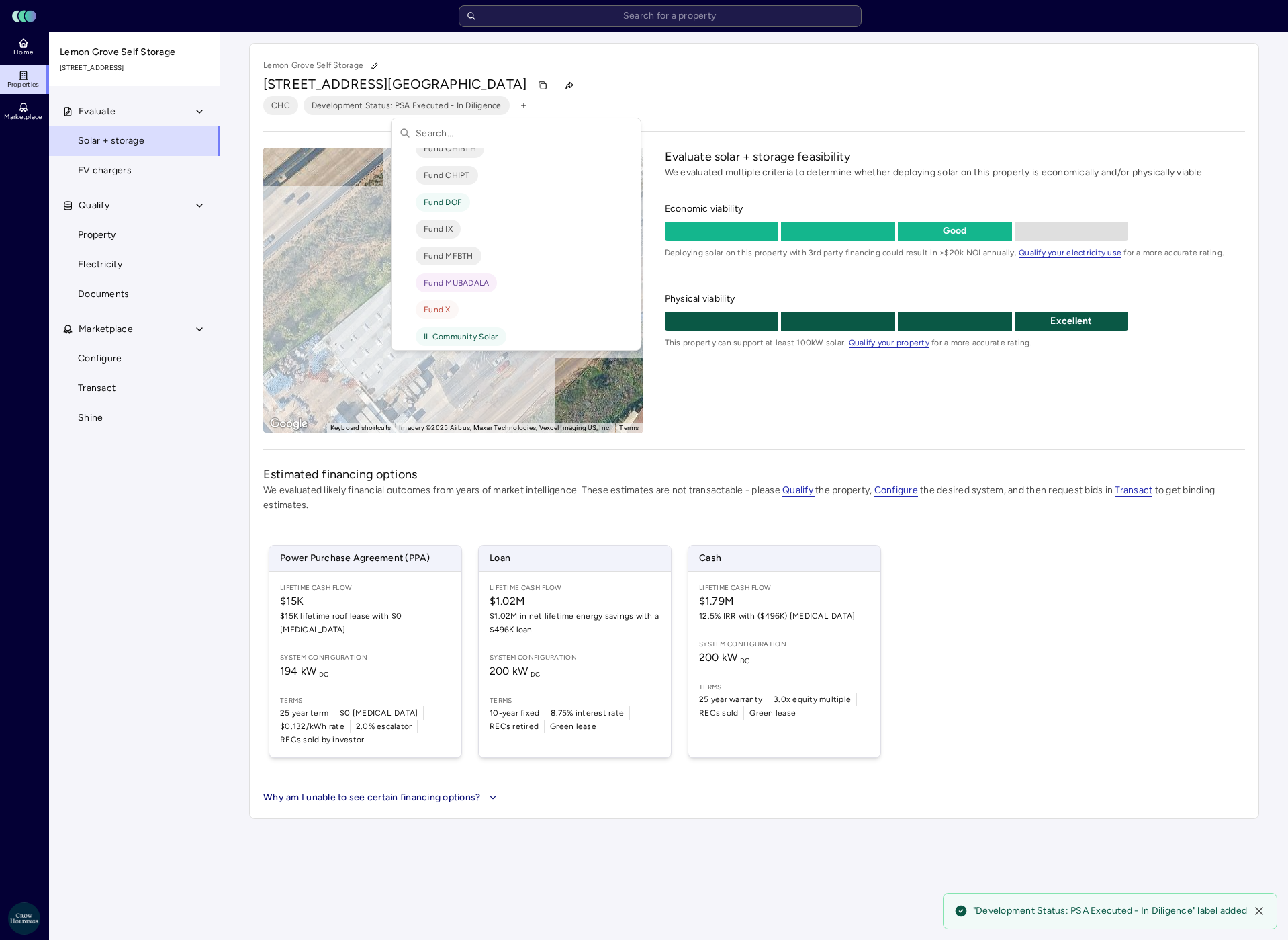
scroll to position [318, 0]
click at [433, 306] on span "Fund X" at bounding box center [437, 304] width 27 height 14
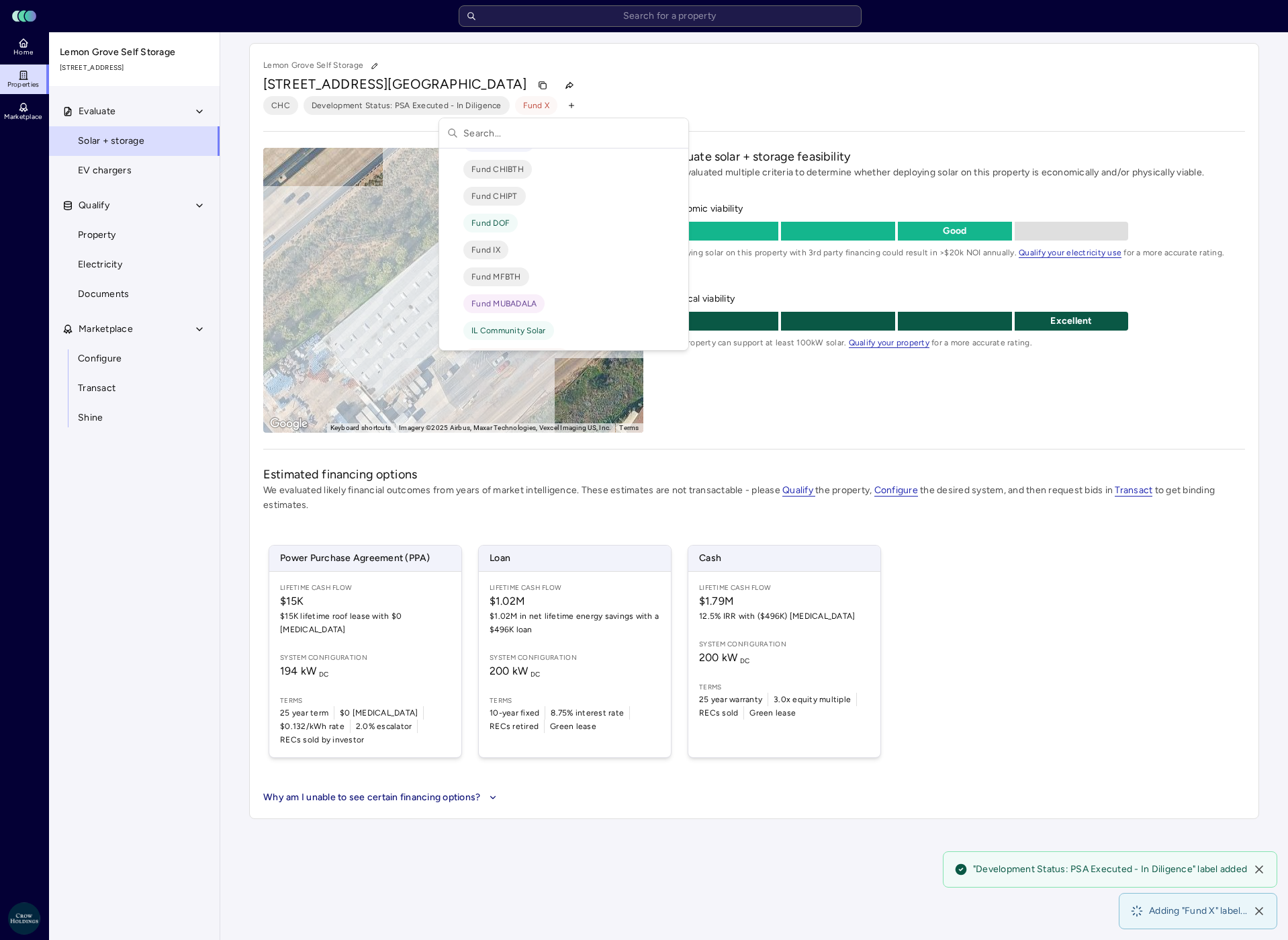
scroll to position [56, 0]
